Goal: Information Seeking & Learning: Find specific fact

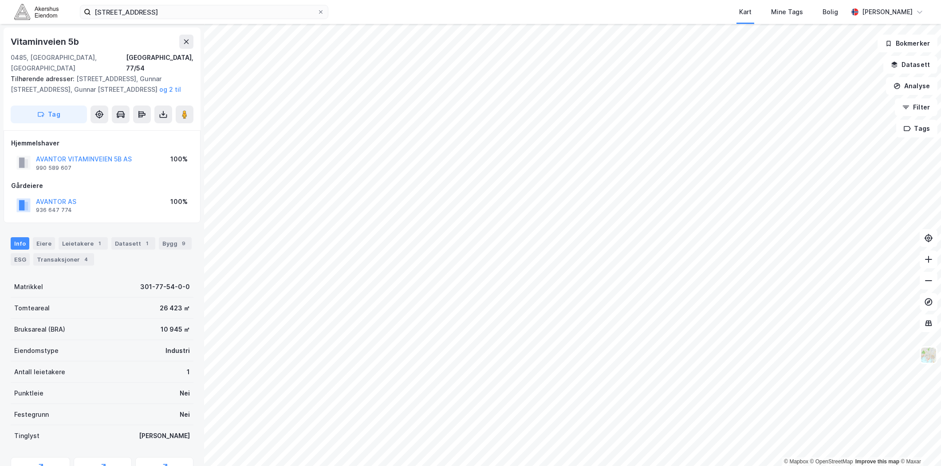
scroll to position [1, 0]
click at [267, 12] on input "[STREET_ADDRESS]" at bounding box center [204, 11] width 226 height 13
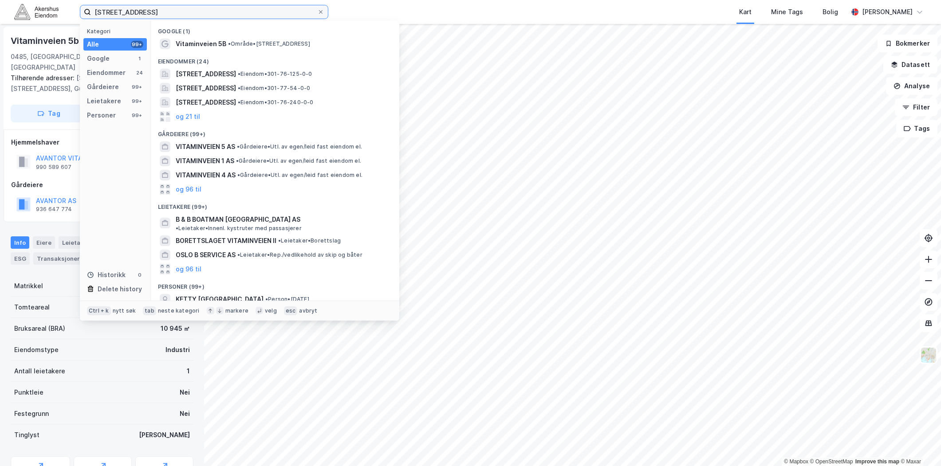
click at [267, 12] on input "[STREET_ADDRESS]" at bounding box center [204, 11] width 226 height 13
paste input "[STREET_ADDRESS]"
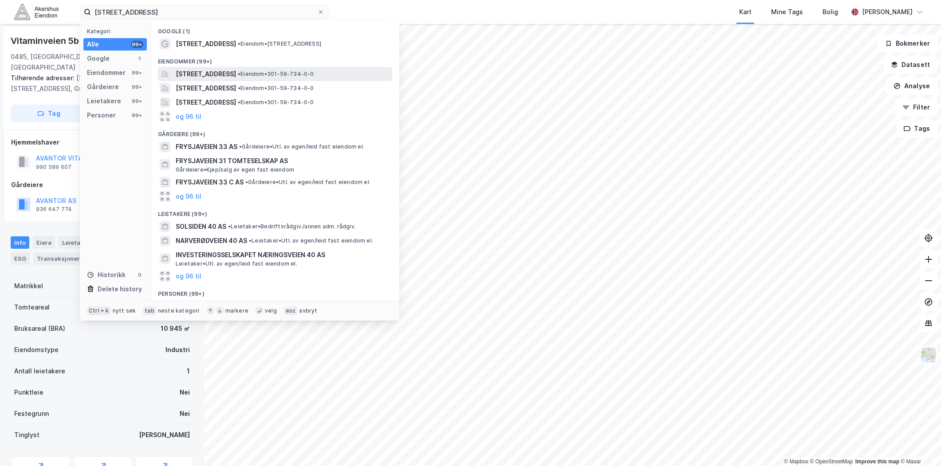
click at [222, 74] on span "[STREET_ADDRESS]" at bounding box center [206, 74] width 60 height 11
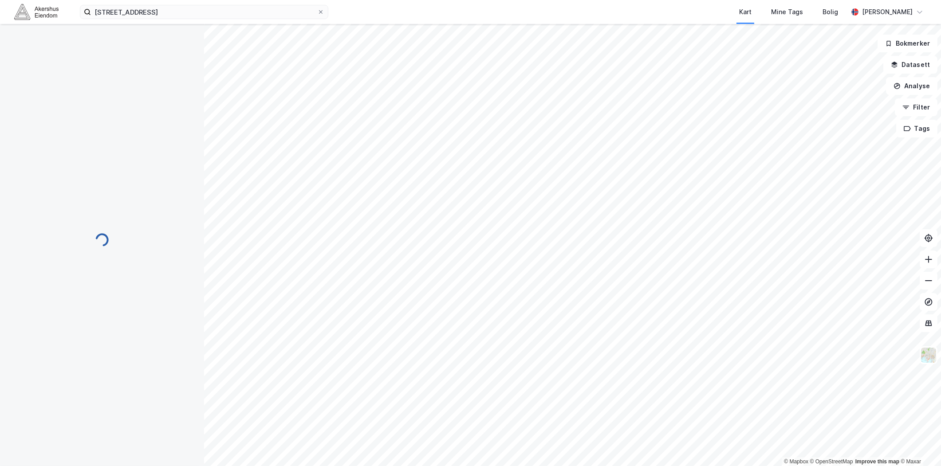
scroll to position [1, 0]
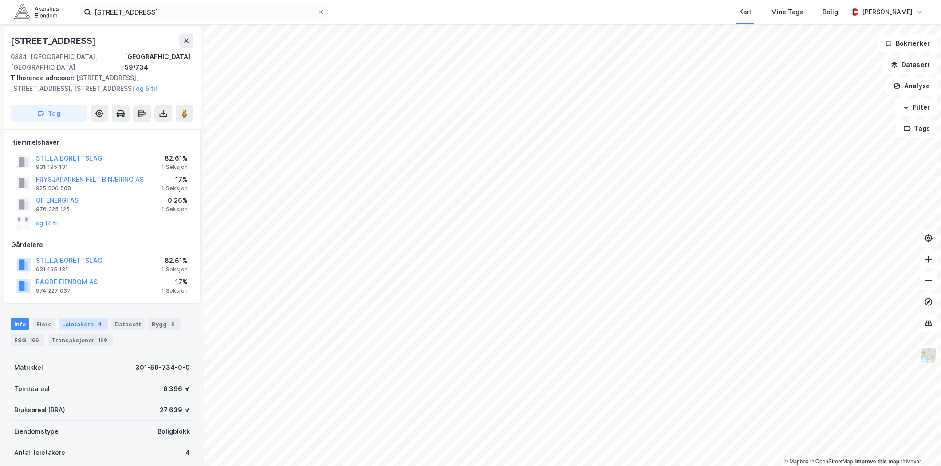
click at [95, 320] on div "4" at bounding box center [99, 324] width 9 height 9
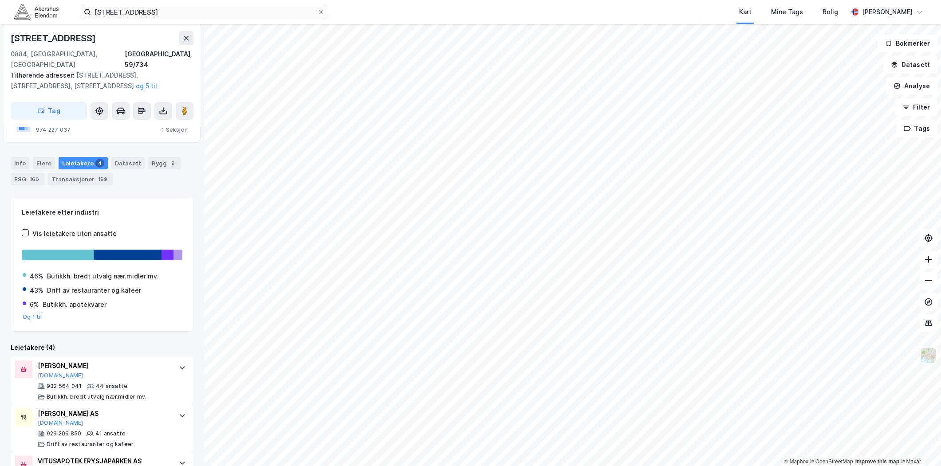
scroll to position [244, 0]
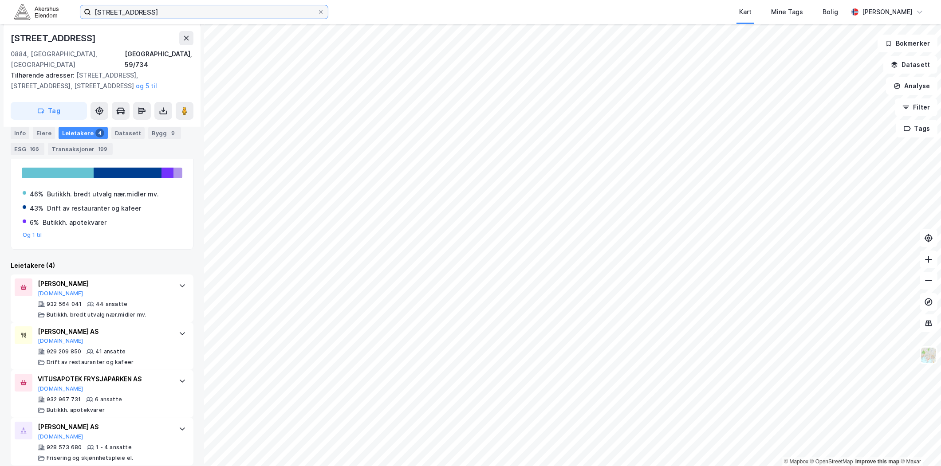
click at [157, 14] on input "[STREET_ADDRESS]" at bounding box center [204, 11] width 226 height 13
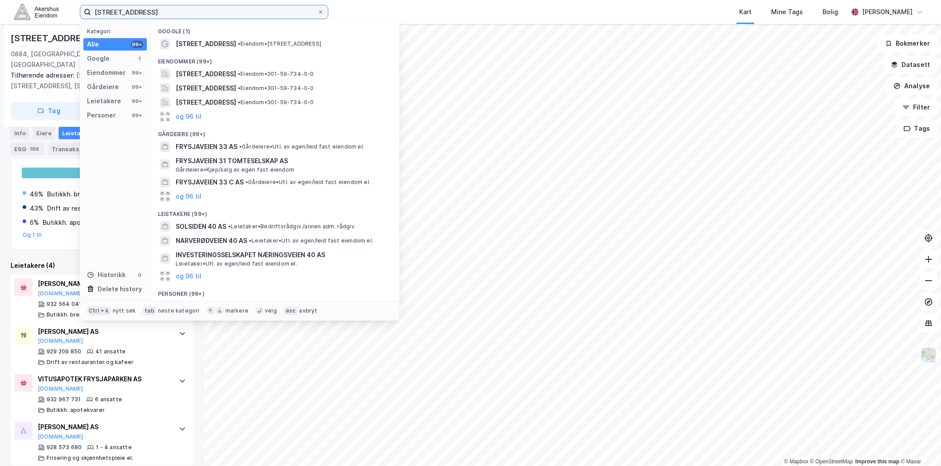
click at [157, 14] on input "[STREET_ADDRESS]" at bounding box center [204, 11] width 226 height 13
paste input "[PERSON_NAME] vei 15, 04"
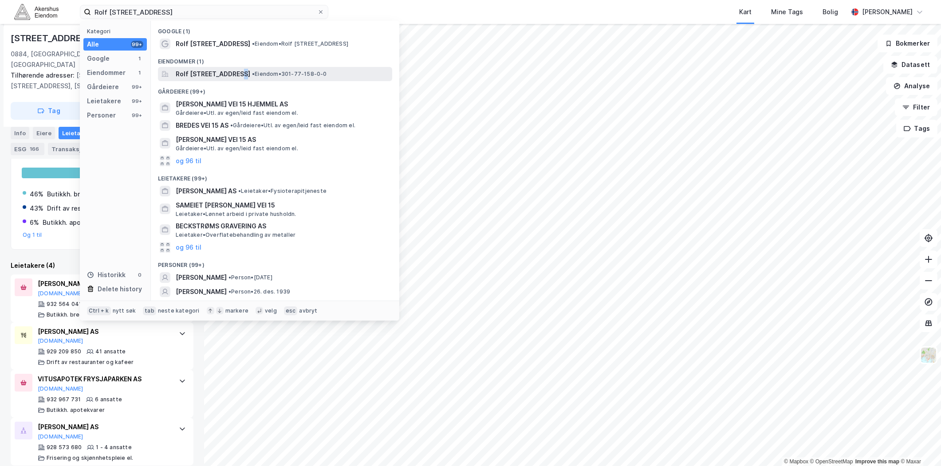
click at [234, 74] on span "Rolf [STREET_ADDRESS]" at bounding box center [213, 74] width 75 height 11
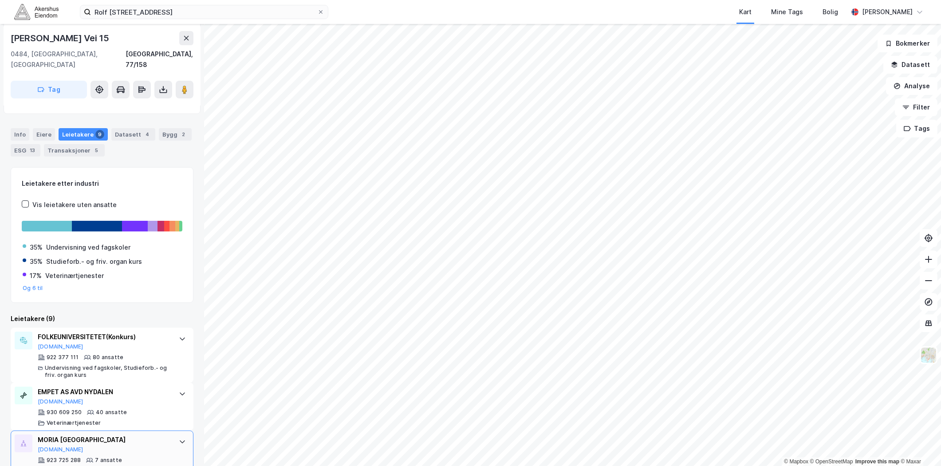
scroll to position [197, 0]
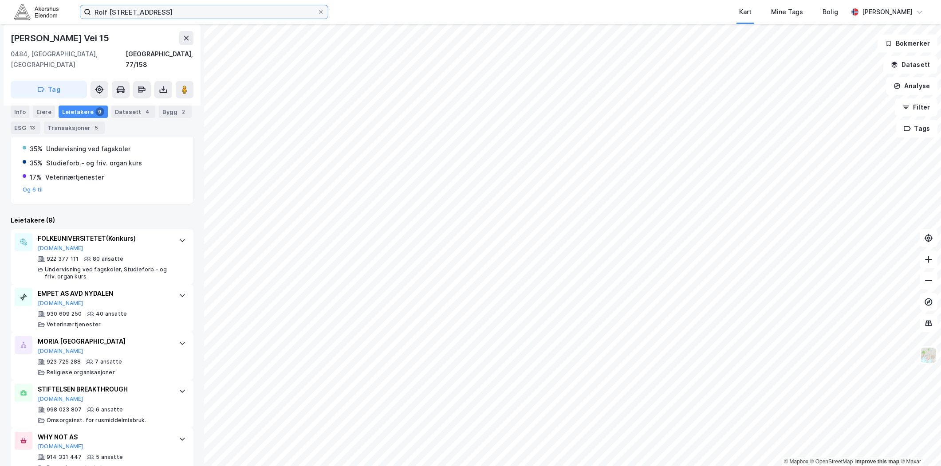
click at [238, 18] on input "Rolf [STREET_ADDRESS]" at bounding box center [204, 11] width 226 height 13
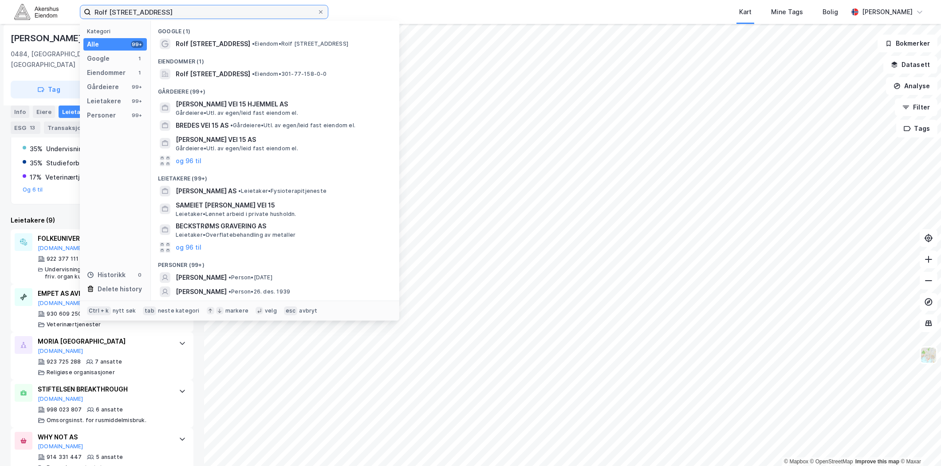
click at [238, 18] on input "Rolf [STREET_ADDRESS]" at bounding box center [204, 11] width 226 height 13
paste input "[STREET_ADDRESS]"
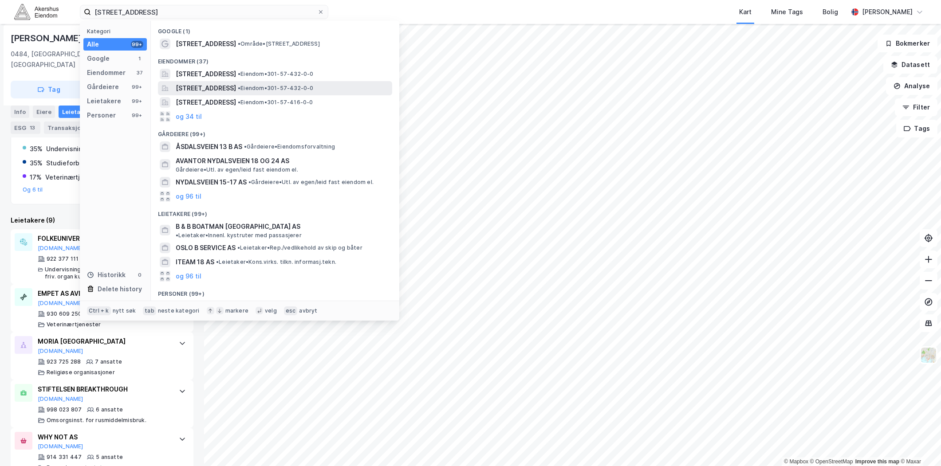
click at [232, 86] on span "[STREET_ADDRESS]" at bounding box center [206, 88] width 60 height 11
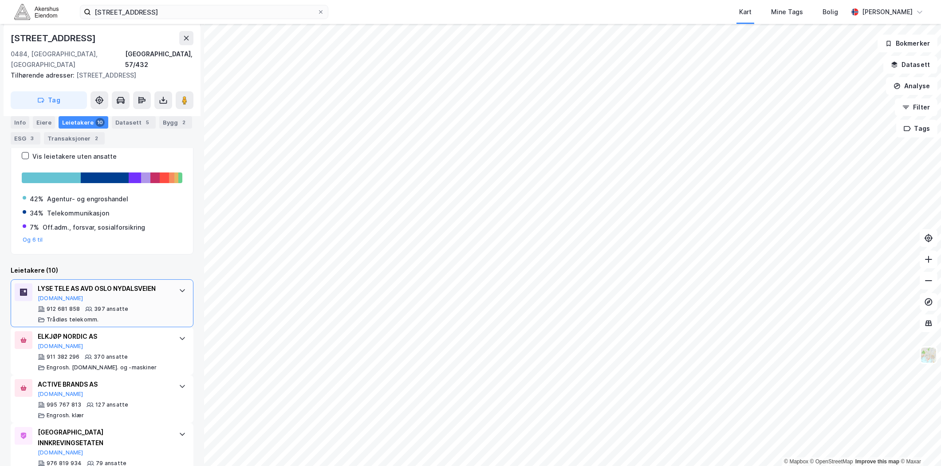
scroll to position [148, 0]
click at [51, 294] on button "[DOMAIN_NAME]" at bounding box center [61, 297] width 46 height 7
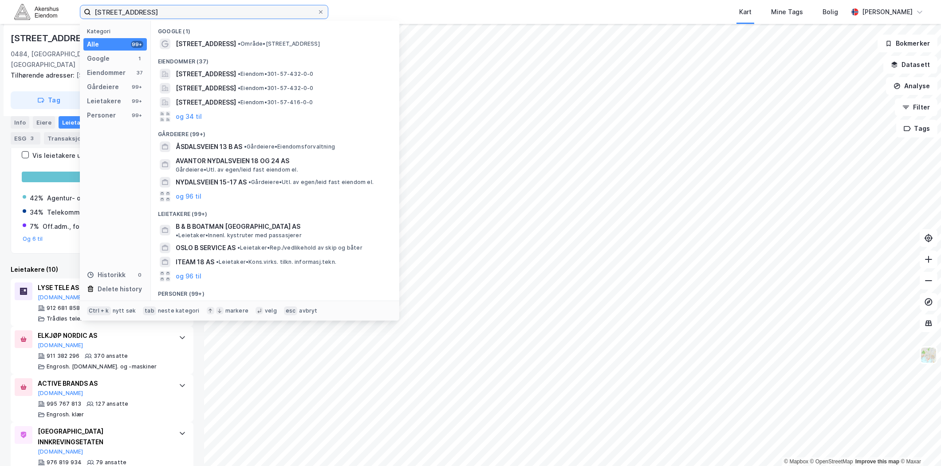
click at [263, 12] on input "[STREET_ADDRESS]" at bounding box center [204, 11] width 226 height 13
paste input "Lørenfaret 1 A, 0585"
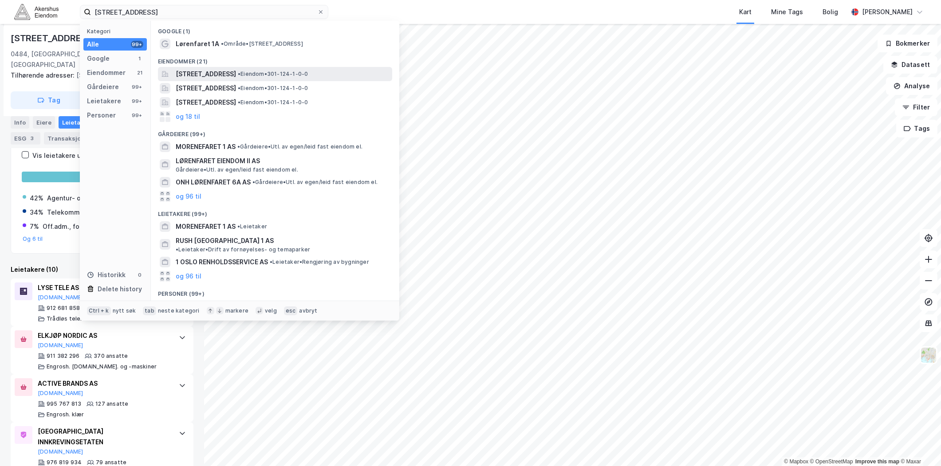
click at [221, 73] on span "[STREET_ADDRESS]" at bounding box center [206, 74] width 60 height 11
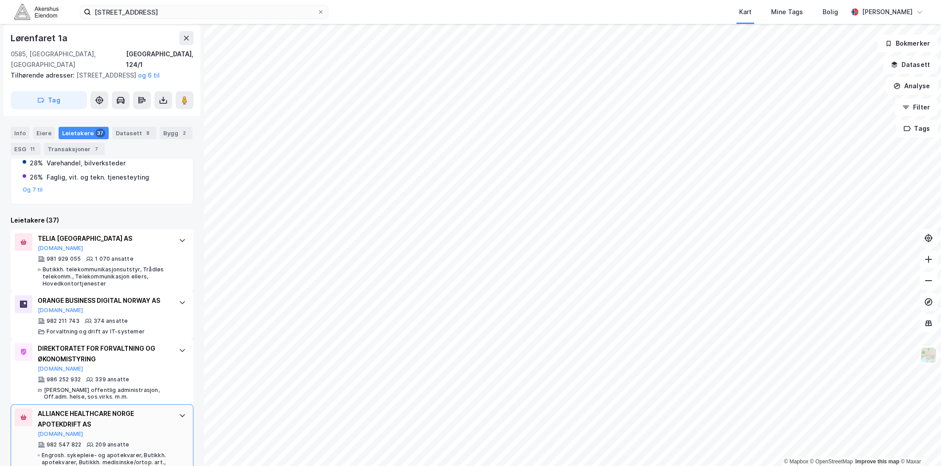
scroll to position [246, 0]
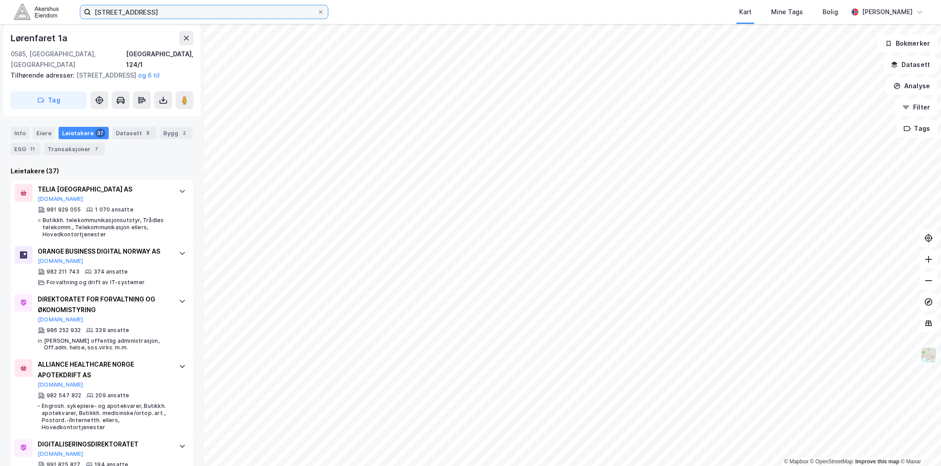
click at [246, 17] on input "[STREET_ADDRESS]" at bounding box center [204, 11] width 226 height 13
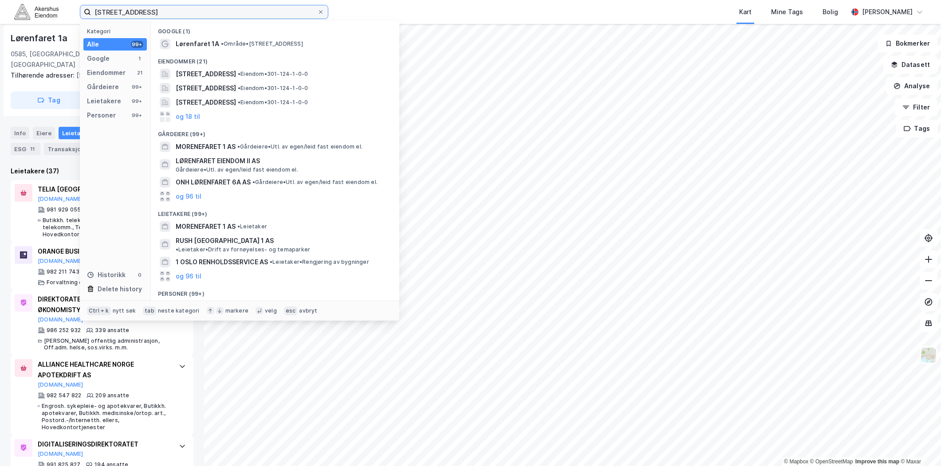
click at [245, 15] on input "[STREET_ADDRESS]" at bounding box center [204, 11] width 226 height 13
click at [244, 14] on input "[STREET_ADDRESS]" at bounding box center [204, 11] width 226 height 13
paste input "[STREET_ADDRESS], 0484"
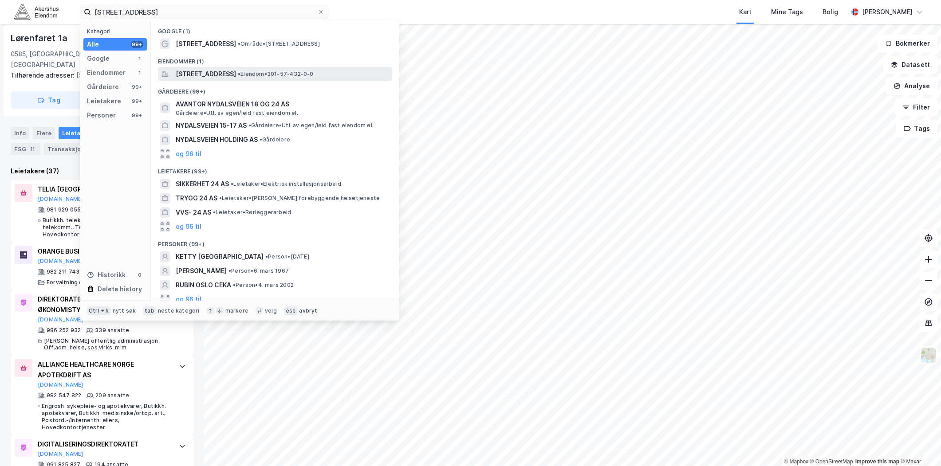
click at [234, 75] on span "[STREET_ADDRESS]" at bounding box center [206, 74] width 60 height 11
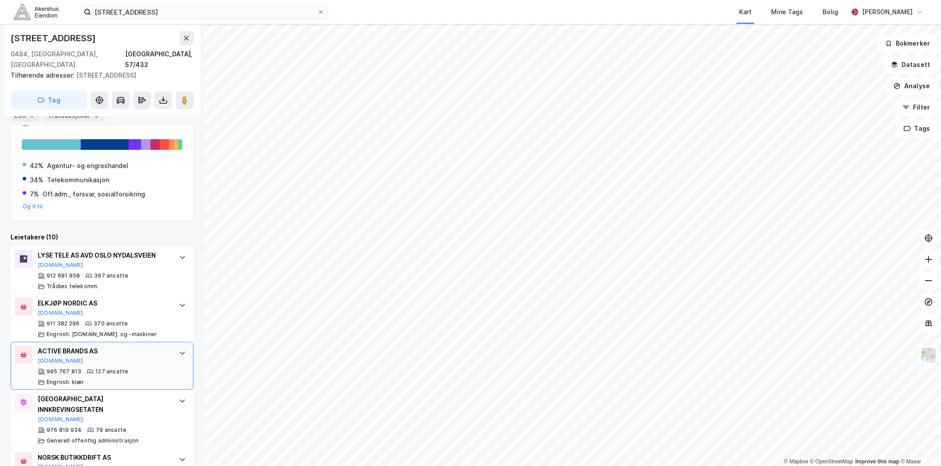
scroll to position [197, 0]
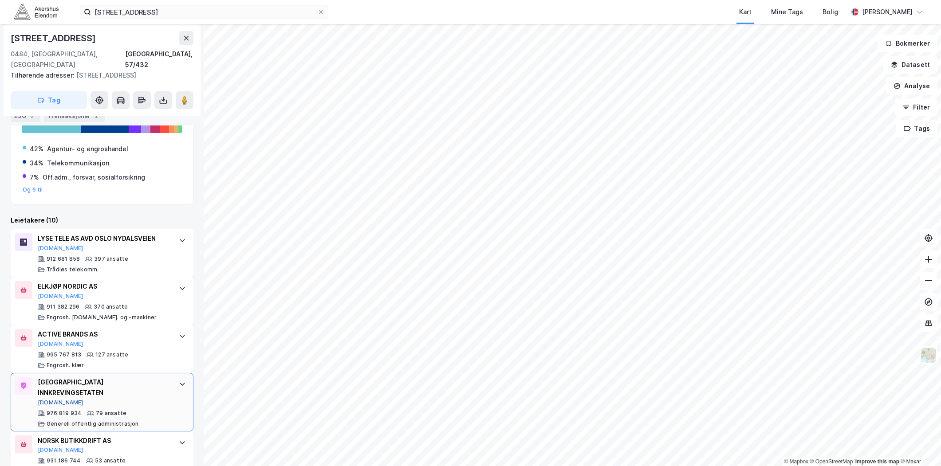
click at [47, 399] on button "[DOMAIN_NAME]" at bounding box center [61, 402] width 46 height 7
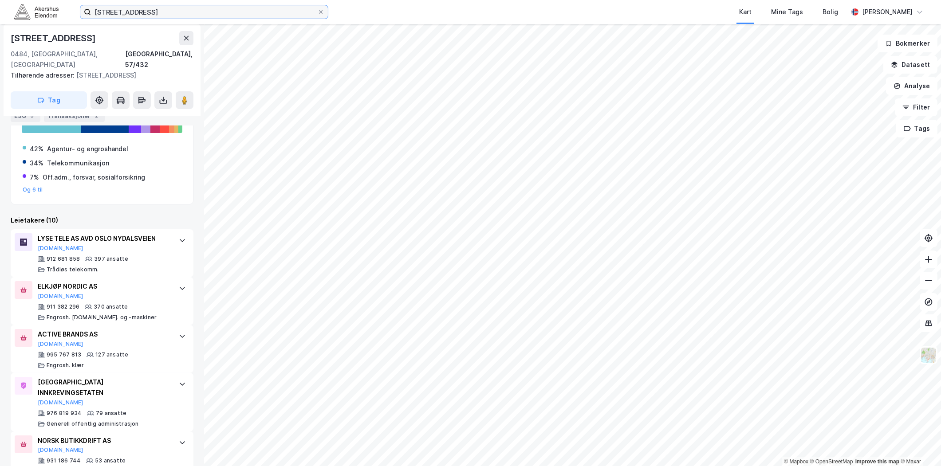
click at [283, 12] on input "[STREET_ADDRESS]" at bounding box center [204, 11] width 226 height 13
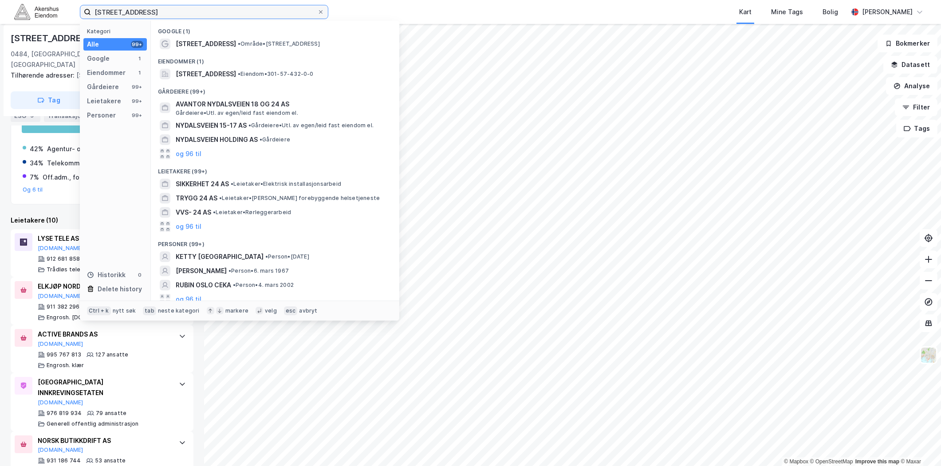
click at [283, 12] on input "[STREET_ADDRESS]" at bounding box center [204, 11] width 226 height 13
paste input "18A"
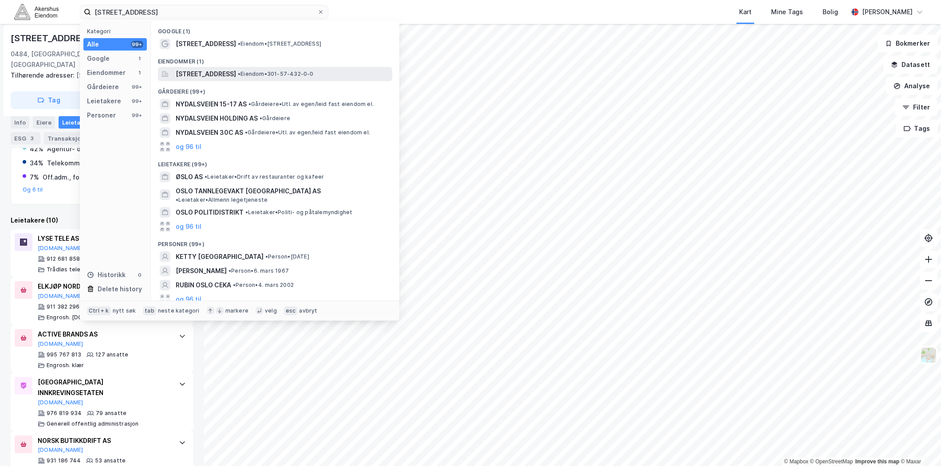
click at [218, 77] on span "[STREET_ADDRESS]" at bounding box center [206, 74] width 60 height 11
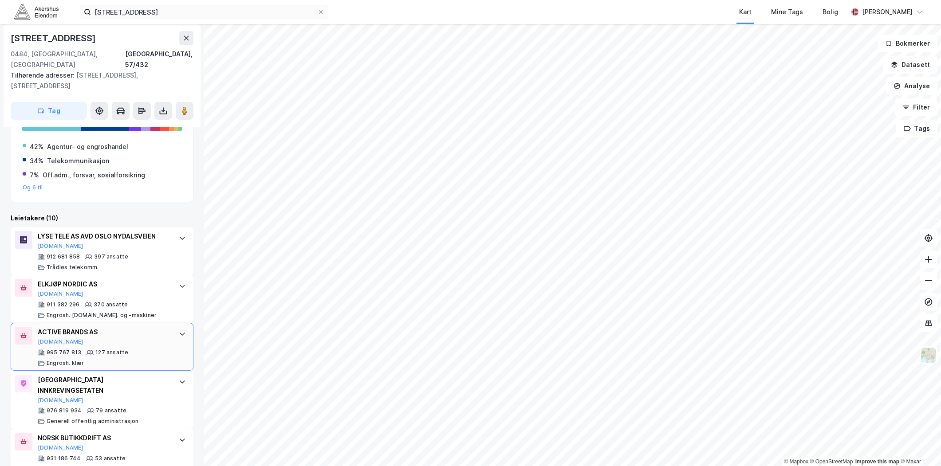
scroll to position [246, 0]
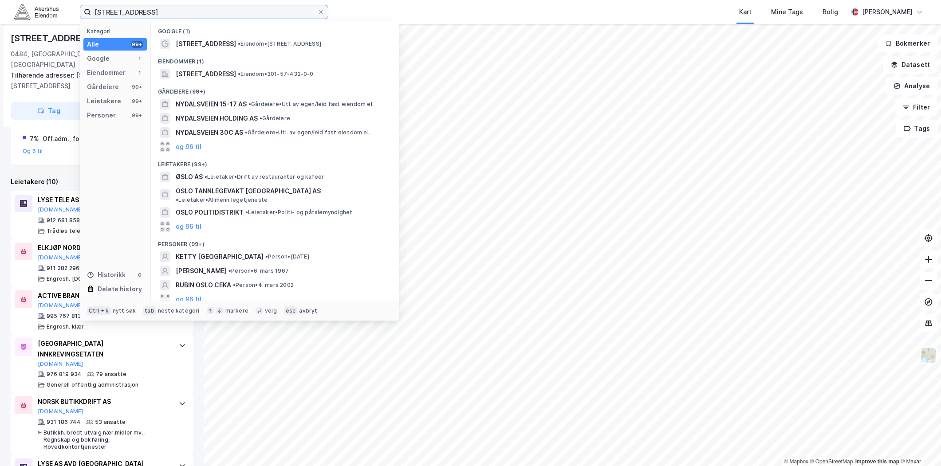
click at [121, 10] on input "[STREET_ADDRESS]" at bounding box center [204, 11] width 226 height 13
paste input "Henrik [STREET_ADDRESS]"
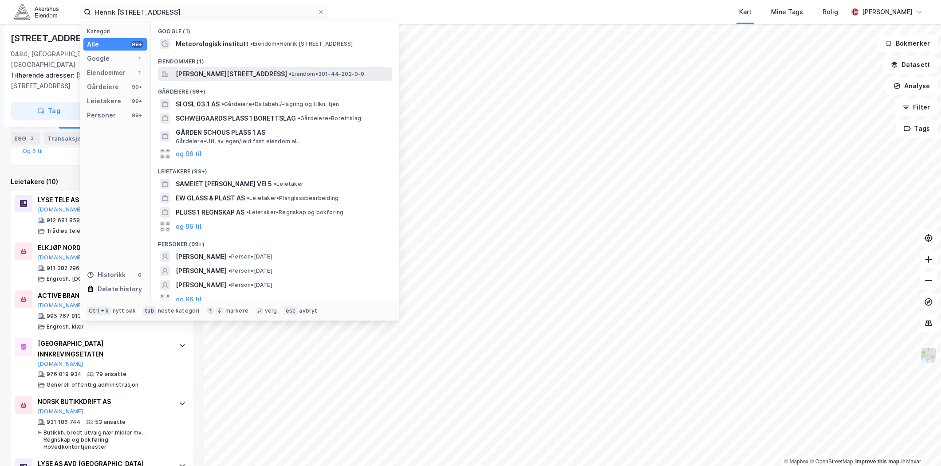
click at [280, 74] on span "[PERSON_NAME][STREET_ADDRESS]" at bounding box center [231, 74] width 111 height 11
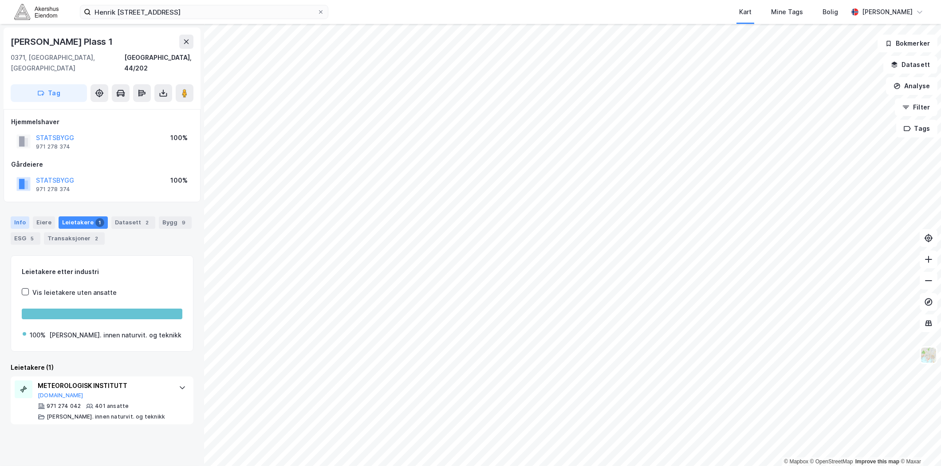
click at [17, 216] on div "Info" at bounding box center [20, 222] width 19 height 12
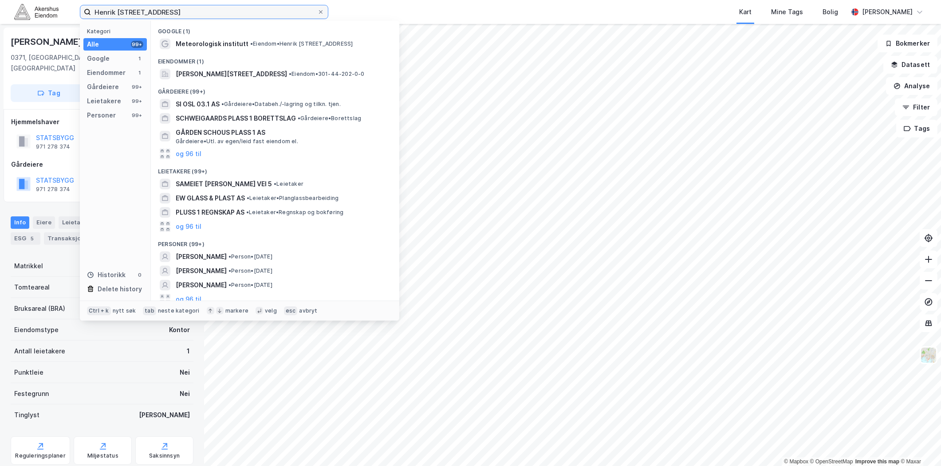
click at [127, 8] on input "Henrik [STREET_ADDRESS]" at bounding box center [204, 11] width 226 height 13
paste input "JUSTIS- OG BEREDSKAPSDEPARTEMENTET"
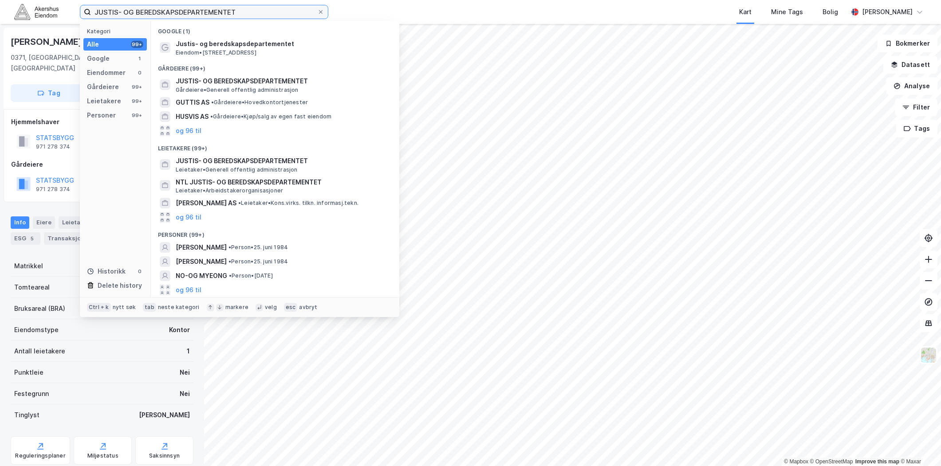
type input "JUSTIS- OG BEREDSKAPSDEPARTEMENTET"
